Goal: Navigation & Orientation: Find specific page/section

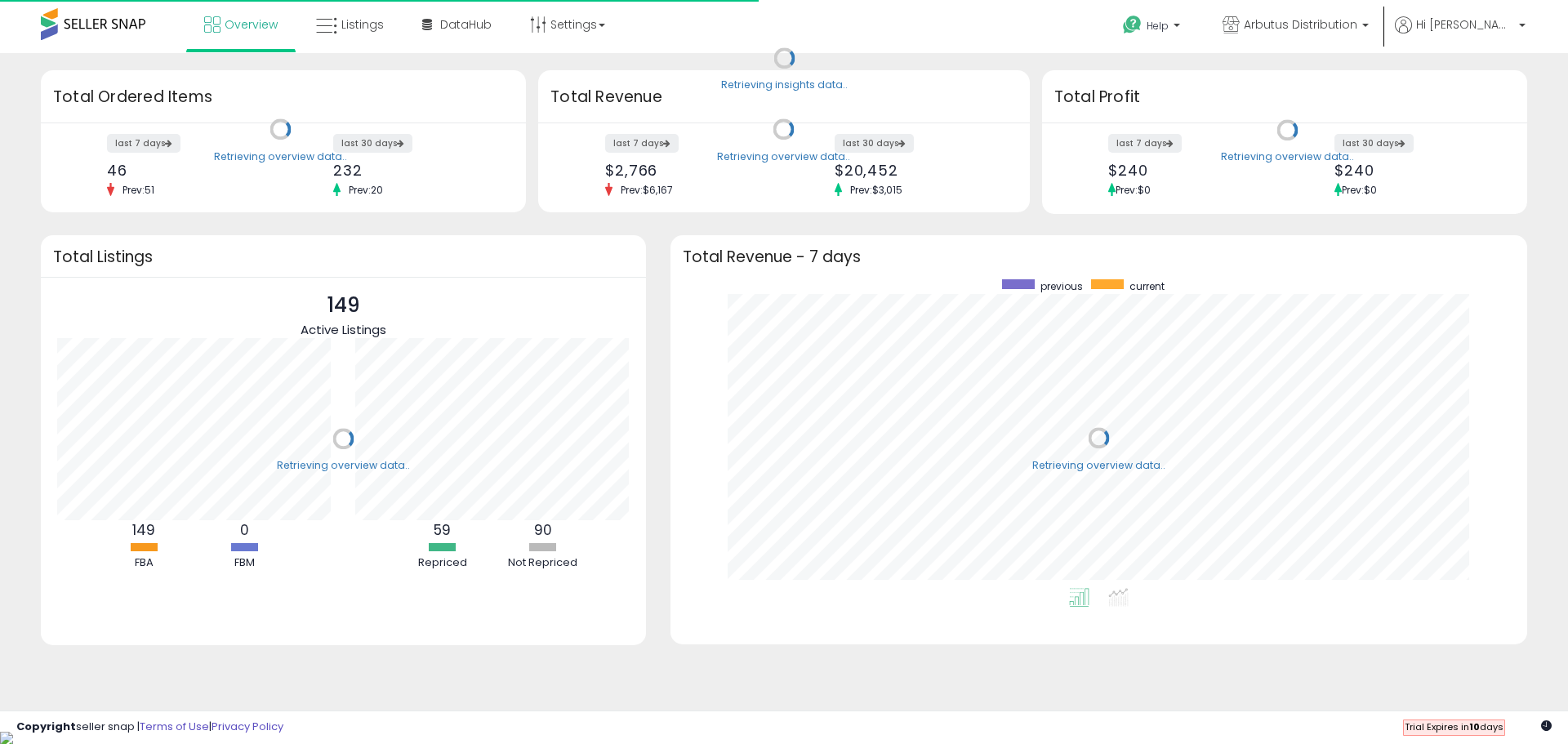
scroll to position [308, 824]
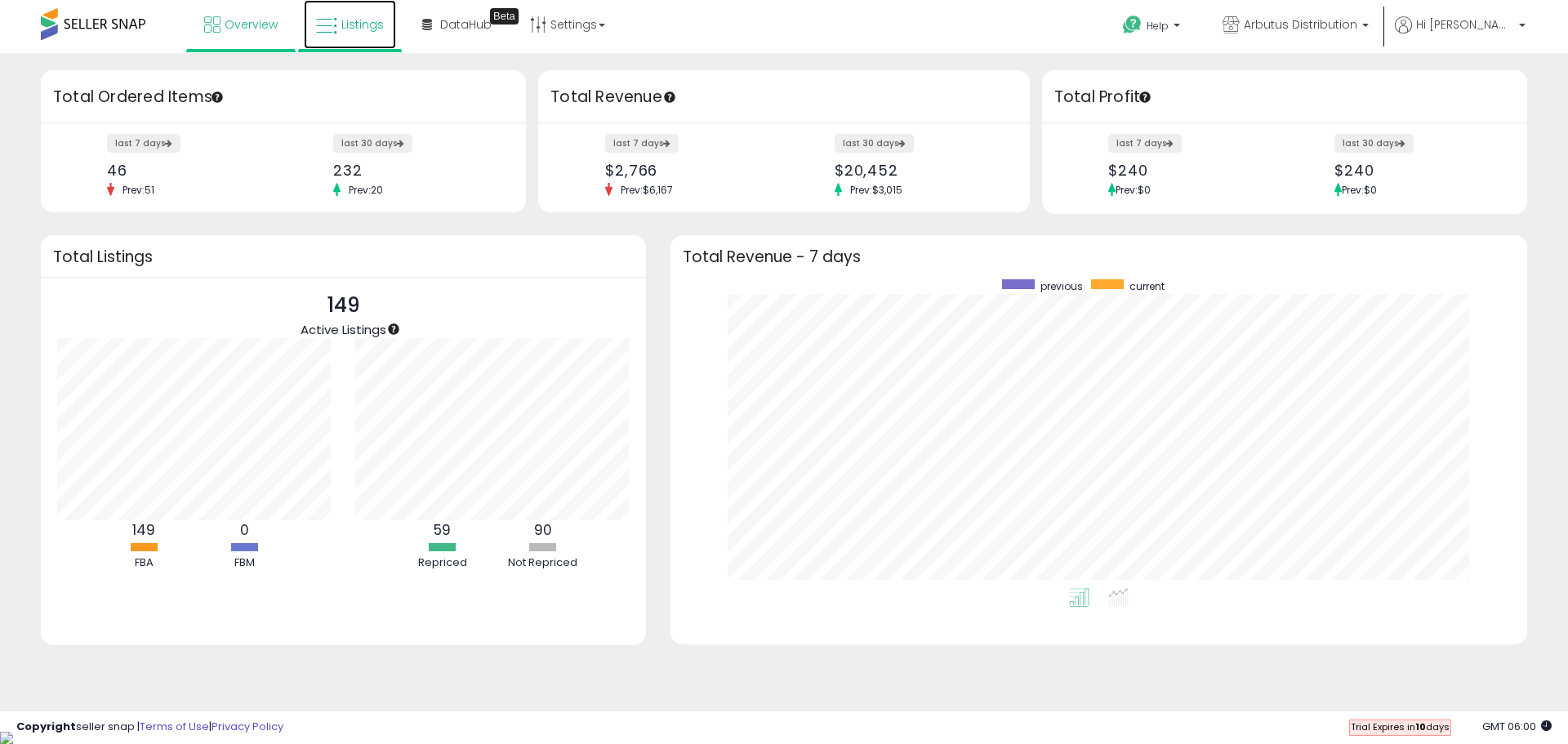
click at [358, 13] on link "Listings" at bounding box center [350, 24] width 92 height 49
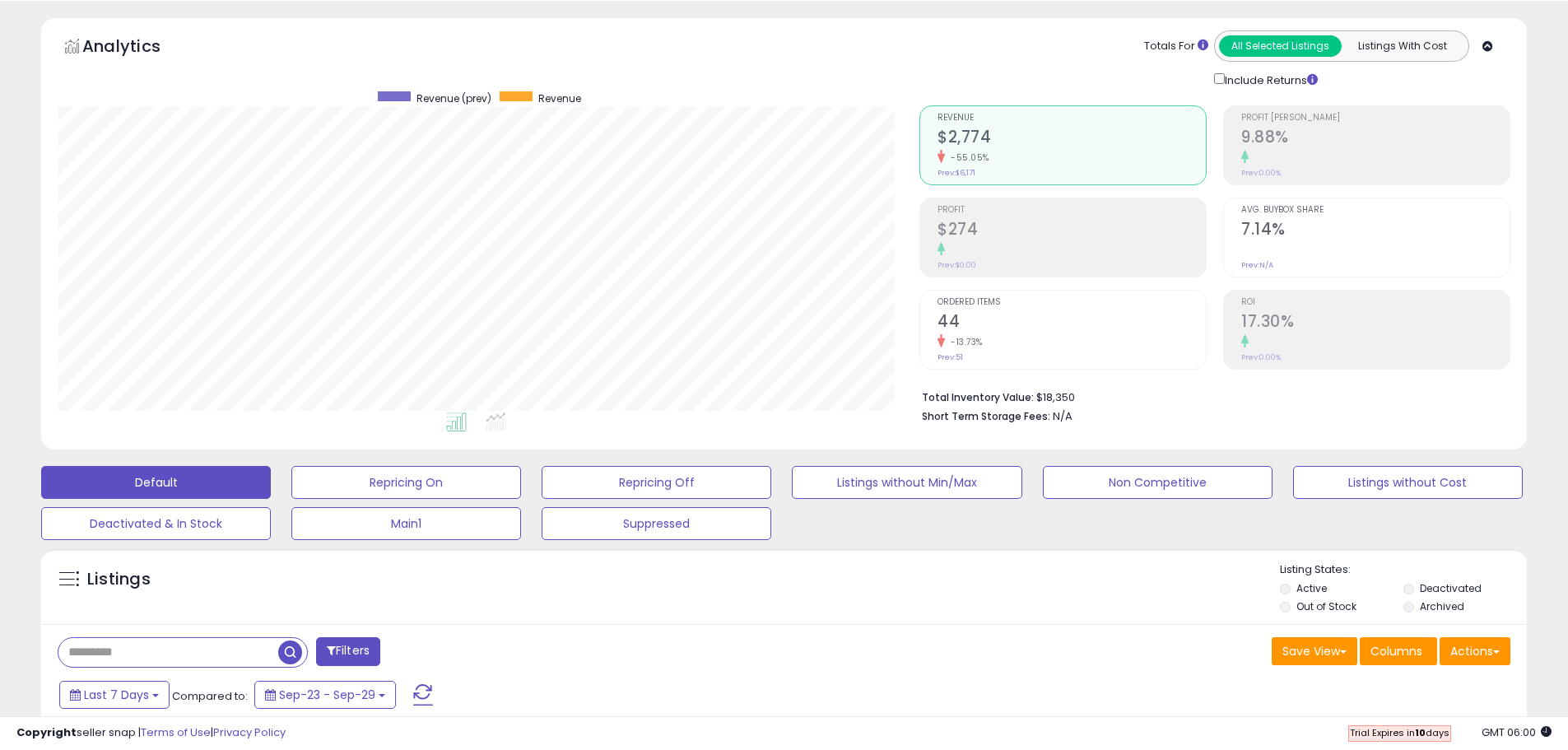
scroll to position [82, 0]
